Goal: Information Seeking & Learning: Find specific fact

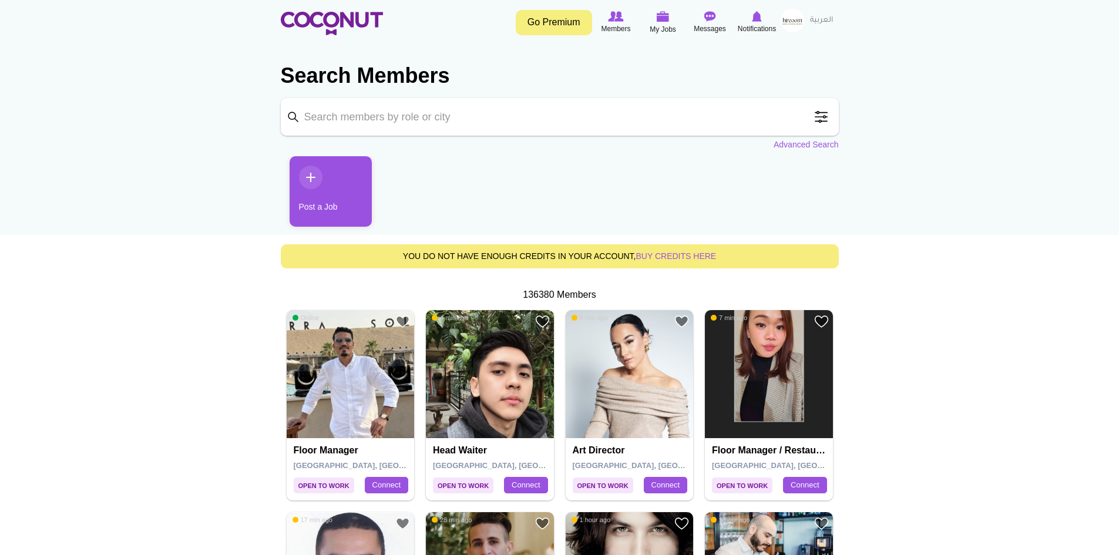
click at [435, 119] on input "Keyword" at bounding box center [560, 117] width 558 height 38
type input "waiter"
click button "Search" at bounding box center [0, 0] width 0 height 0
click at [819, 114] on span at bounding box center [820, 116] width 23 height 23
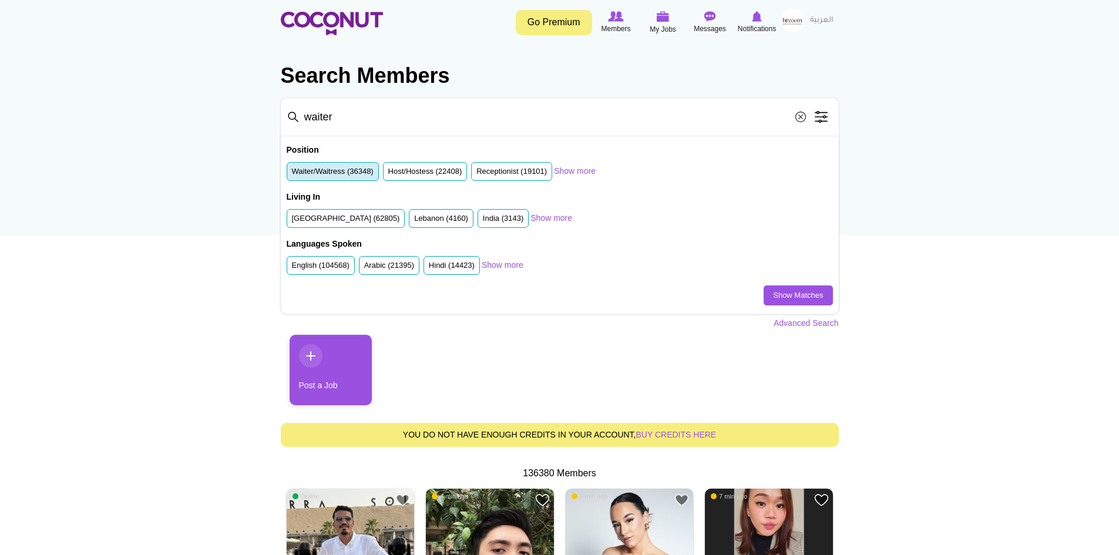
click at [325, 171] on label "Waiter/Waitress (36348)" at bounding box center [333, 171] width 82 height 11
click at [292, 174] on input "Waiter/Waitress (36348)" at bounding box center [292, 174] width 0 height 0
click at [797, 296] on link "Show Matches" at bounding box center [798, 295] width 69 height 20
click at [313, 268] on label "English (104568)" at bounding box center [321, 265] width 58 height 11
click at [292, 268] on input "English (104568)" at bounding box center [292, 268] width 0 height 0
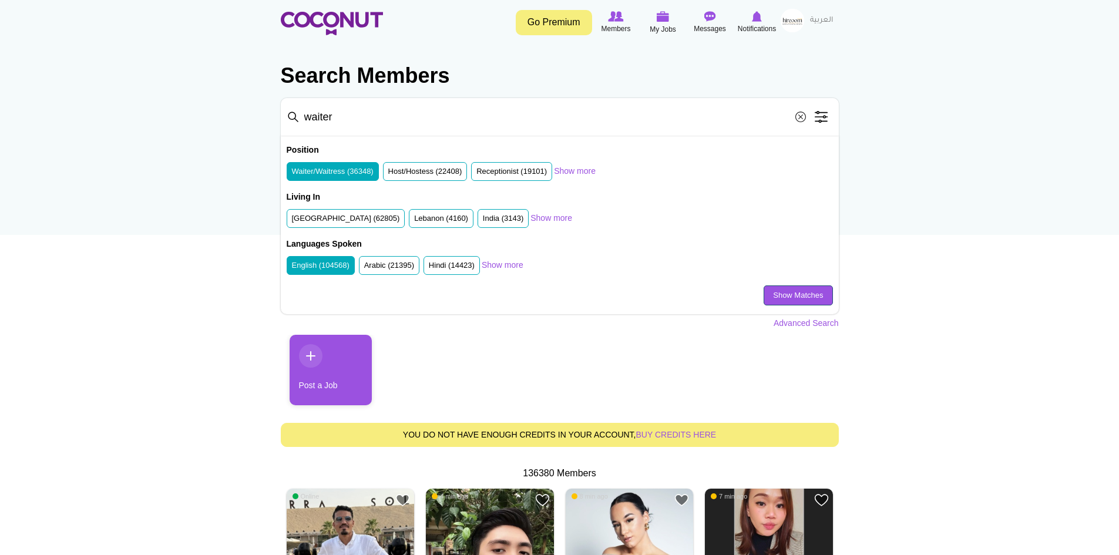
click at [773, 301] on link "Show Matches" at bounding box center [798, 295] width 69 height 20
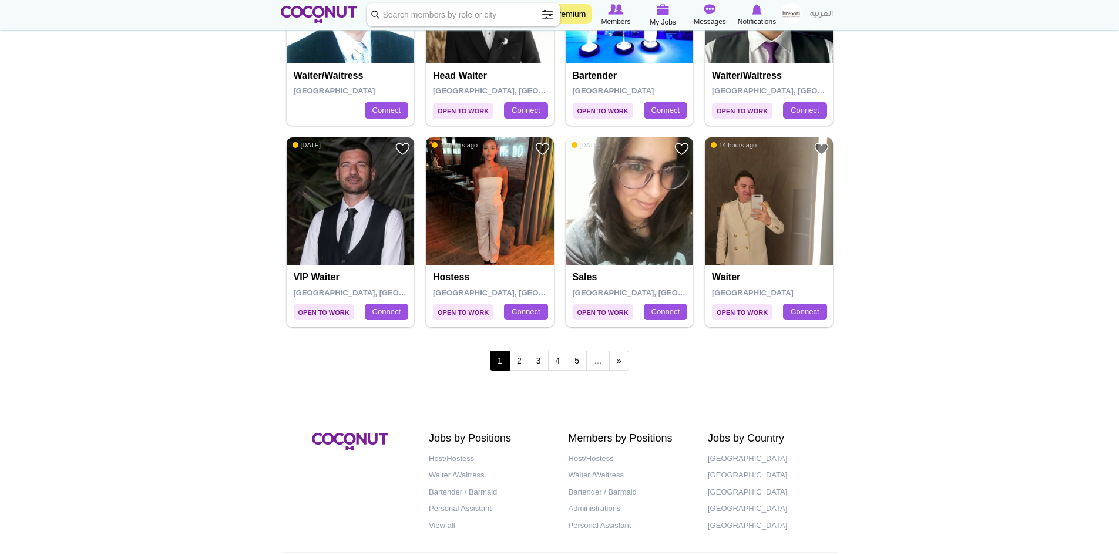
scroll to position [1997, 0]
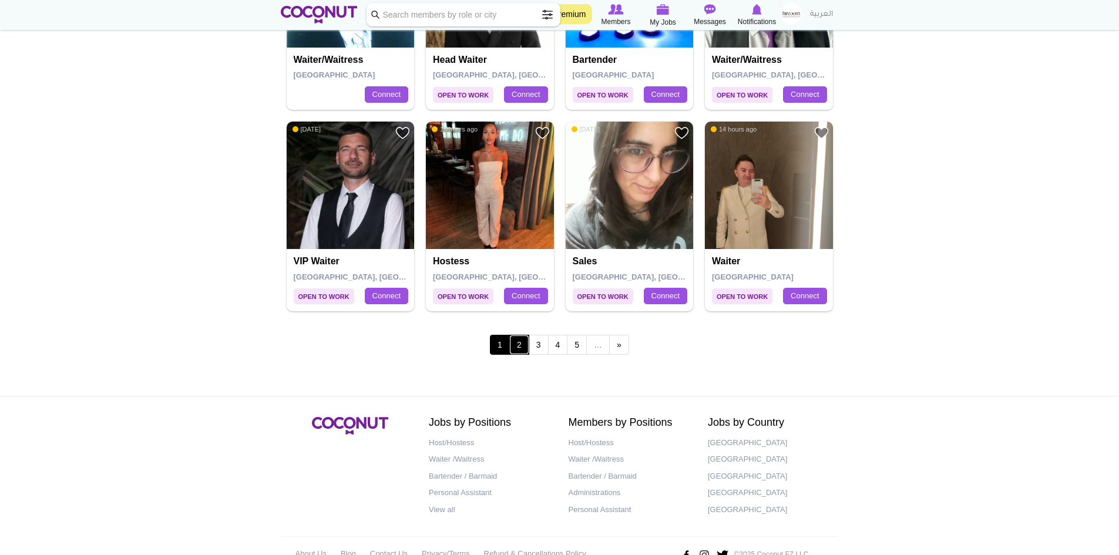
click at [526, 340] on link "2" at bounding box center [519, 345] width 20 height 20
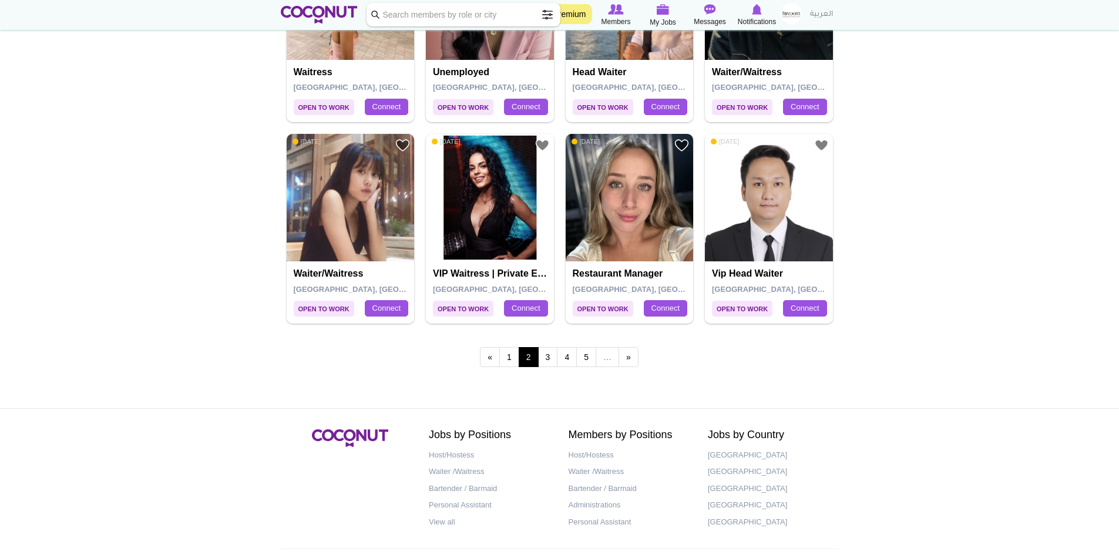
scroll to position [1997, 0]
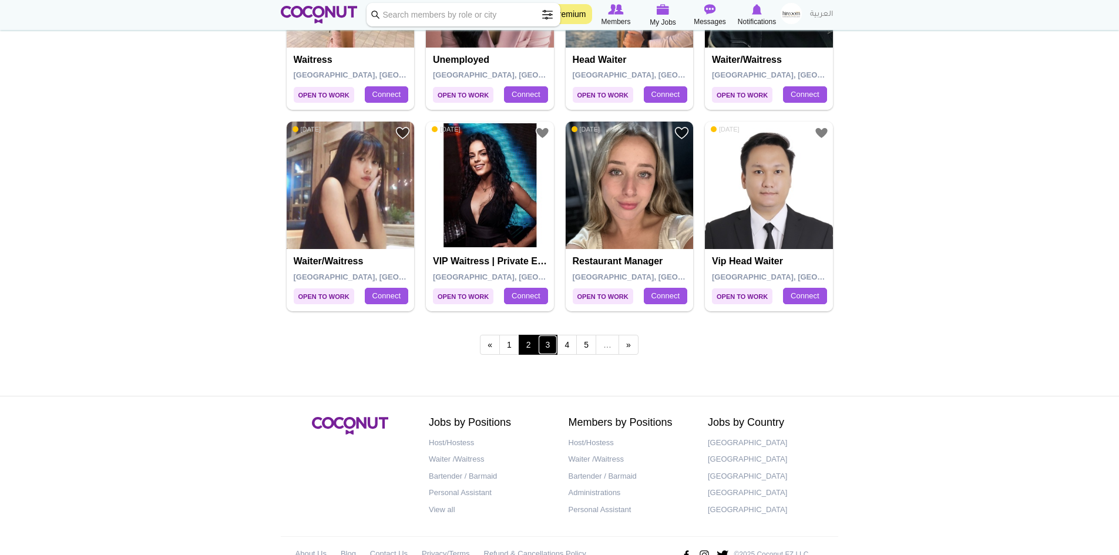
click at [548, 350] on link "3" at bounding box center [548, 345] width 20 height 20
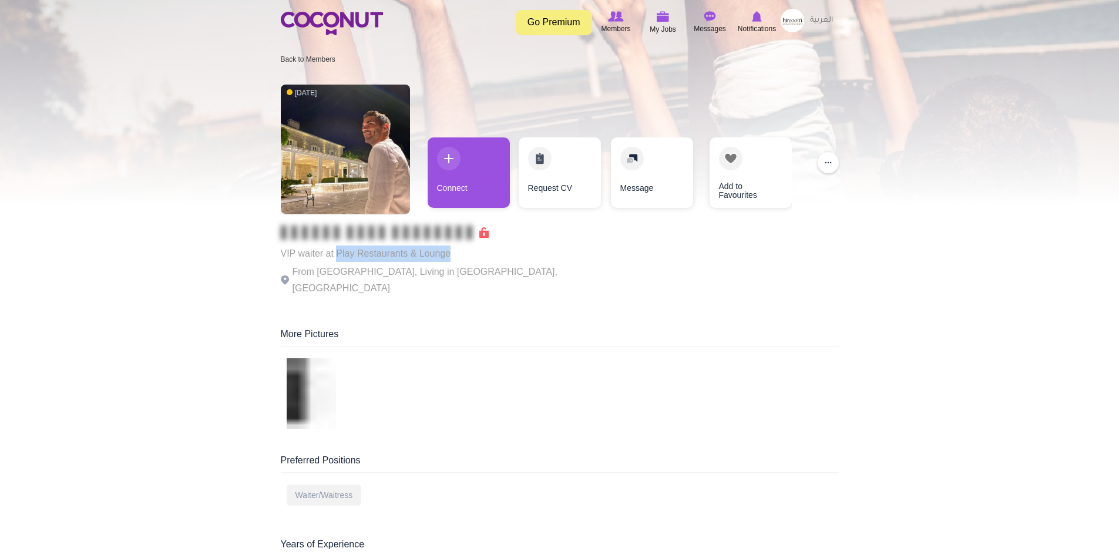
drag, startPoint x: 337, startPoint y: 255, endPoint x: 475, endPoint y: 255, distance: 137.4
click at [475, 255] on p "VIP waiter at Play Restaurants & Lounge" at bounding box center [442, 253] width 323 height 16
copy p "Play Restaurants & Lounge"
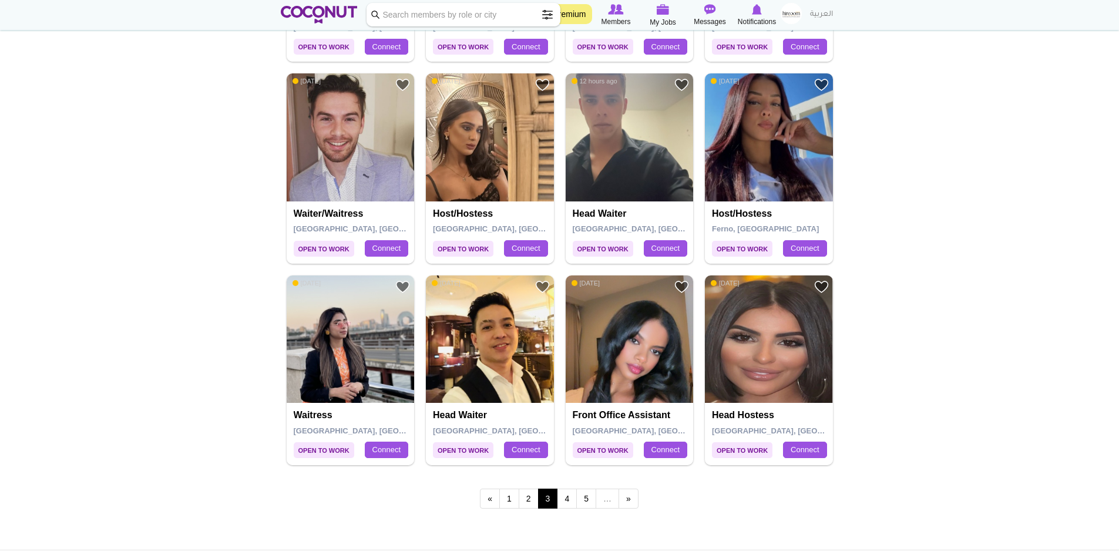
scroll to position [1879, 0]
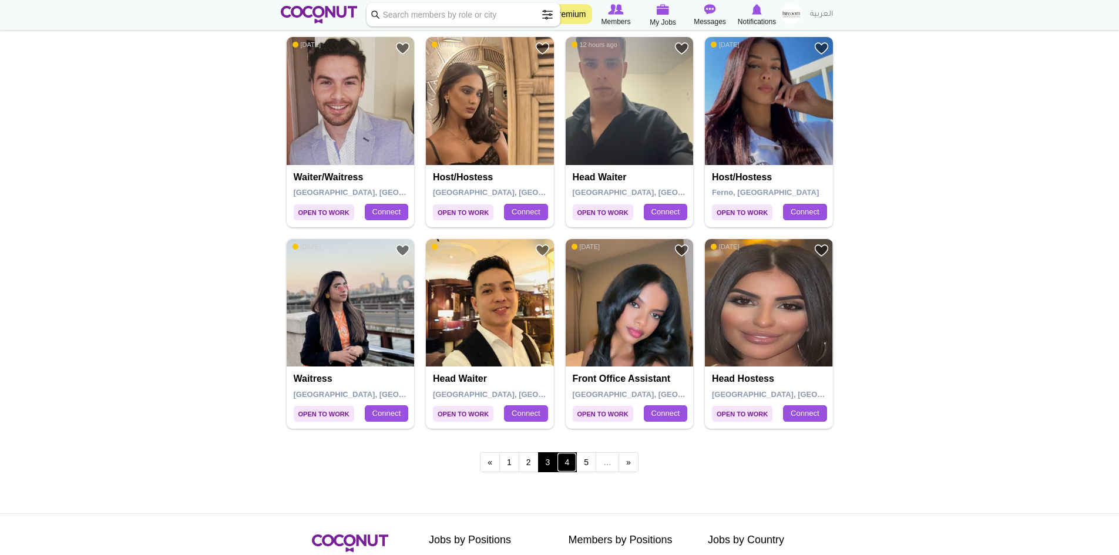
click at [570, 460] on link "4" at bounding box center [567, 462] width 20 height 20
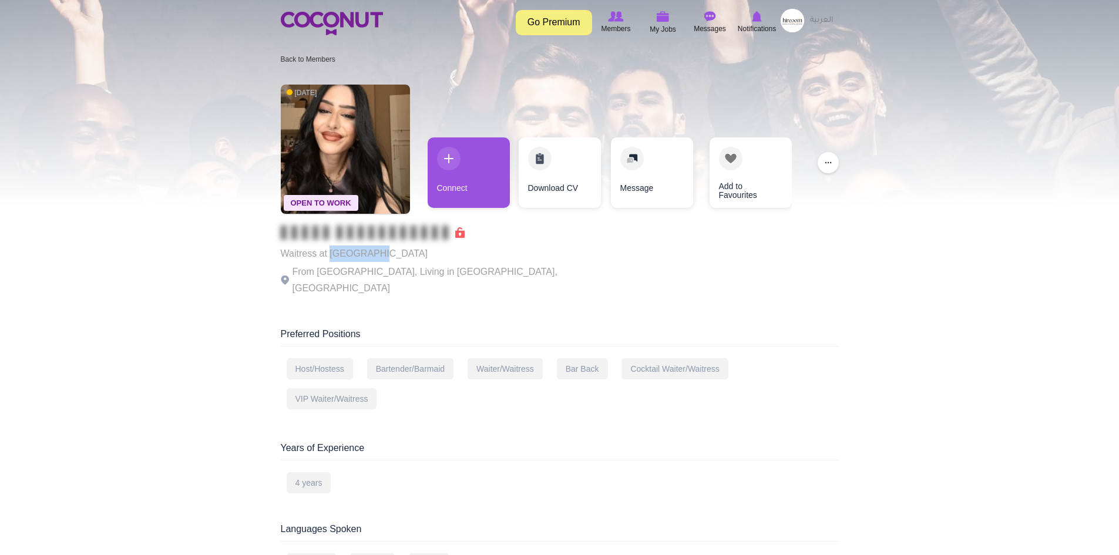
drag, startPoint x: 387, startPoint y: 256, endPoint x: 329, endPoint y: 253, distance: 58.2
click at [329, 253] on p "Waitress at Cove paros" at bounding box center [442, 253] width 323 height 16
copy p "Cove paros"
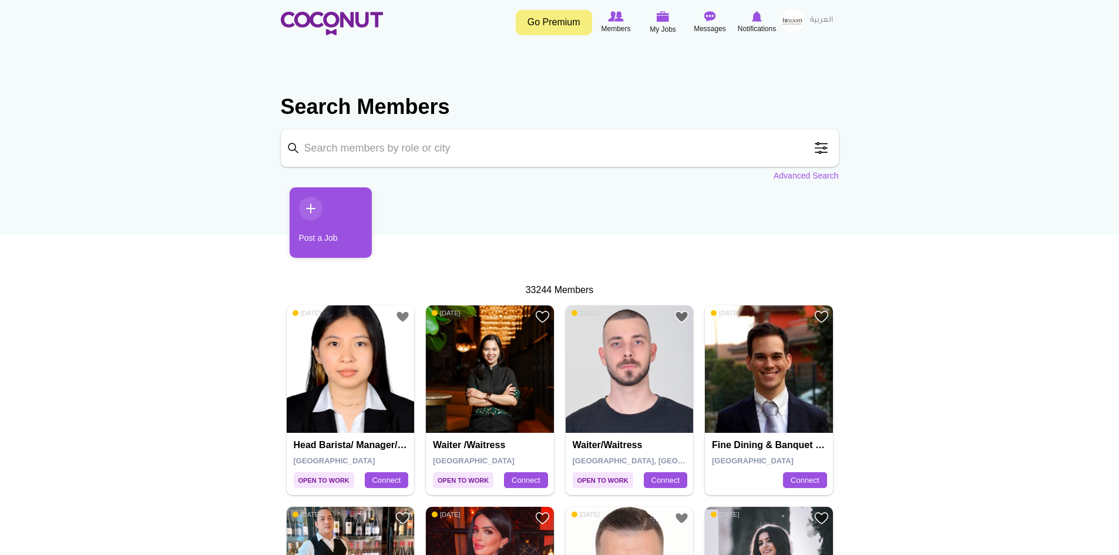
click at [826, 153] on span at bounding box center [820, 147] width 23 height 23
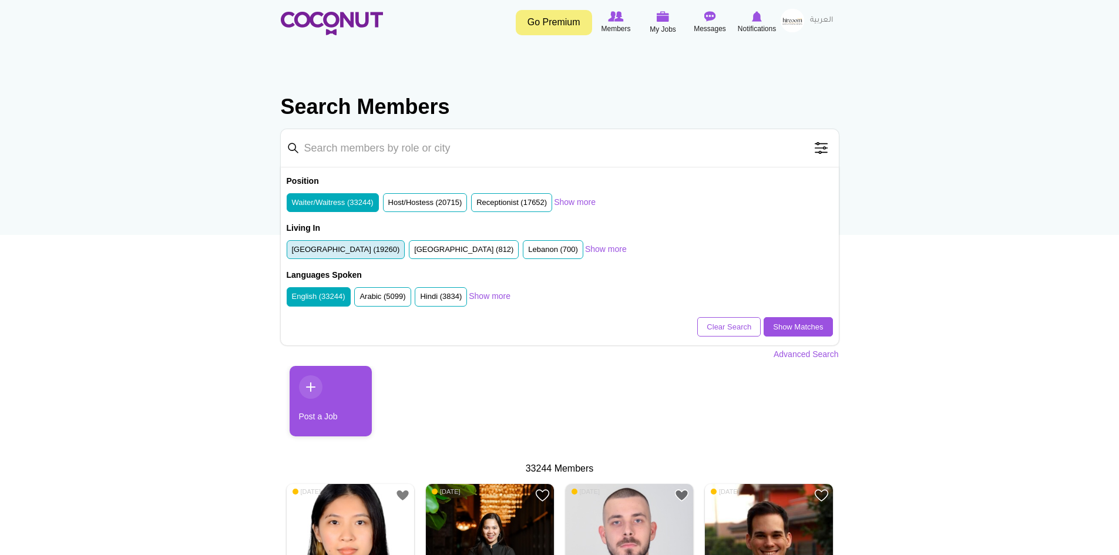
click at [367, 257] on li "United Arab Emirates (19260)" at bounding box center [346, 249] width 119 height 19
click at [310, 246] on label "United Arab Emirates (19260)" at bounding box center [346, 249] width 108 height 11
click at [292, 252] on input "United Arab Emirates (19260)" at bounding box center [292, 252] width 0 height 0
click at [778, 327] on link "Show Matches" at bounding box center [798, 327] width 69 height 20
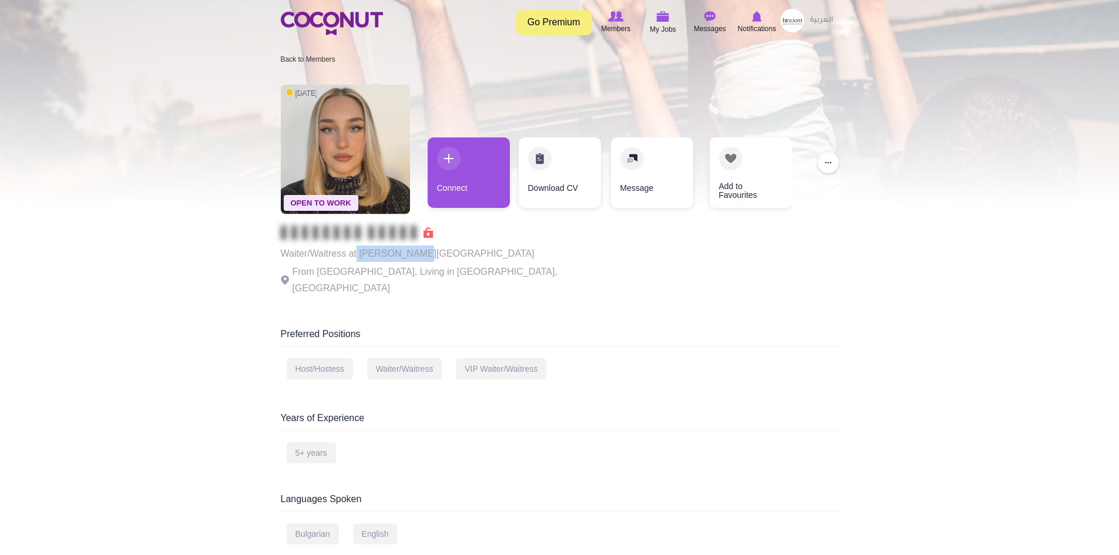
drag, startPoint x: 415, startPoint y: 251, endPoint x: 357, endPoint y: 253, distance: 57.6
click at [357, 253] on p "Waiter/Waitress at [PERSON_NAME][GEOGRAPHIC_DATA]" at bounding box center [442, 253] width 323 height 16
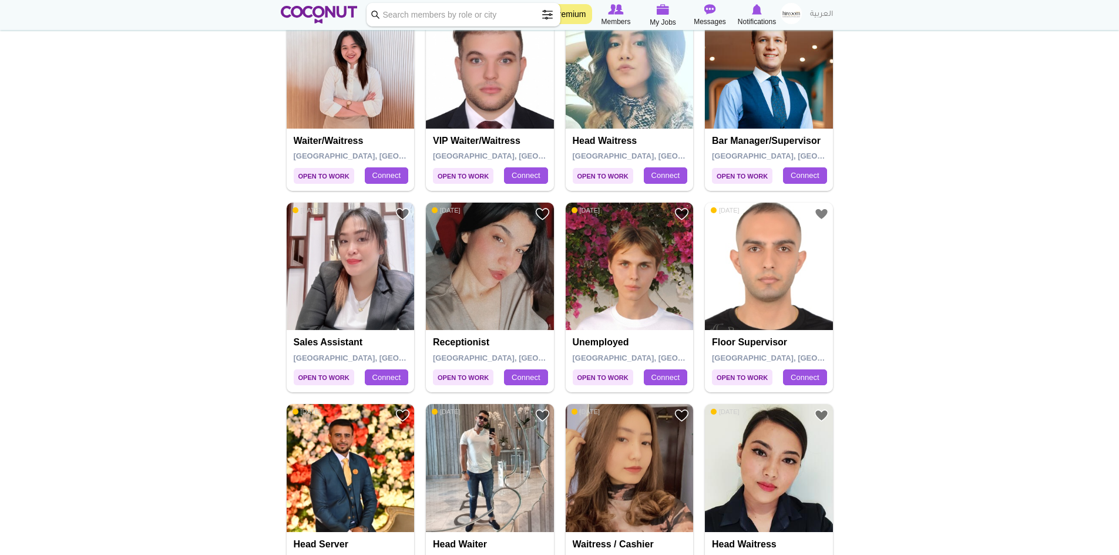
scroll to position [1527, 0]
